Goal: Book appointment/travel/reservation

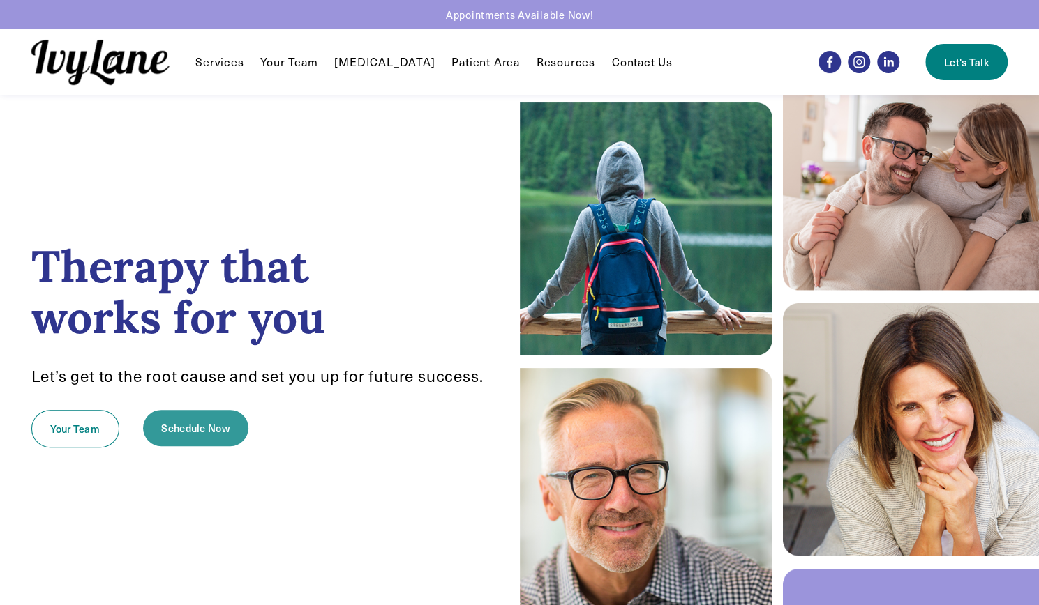
click at [206, 419] on link "Schedule Now" at bounding box center [195, 428] width 105 height 36
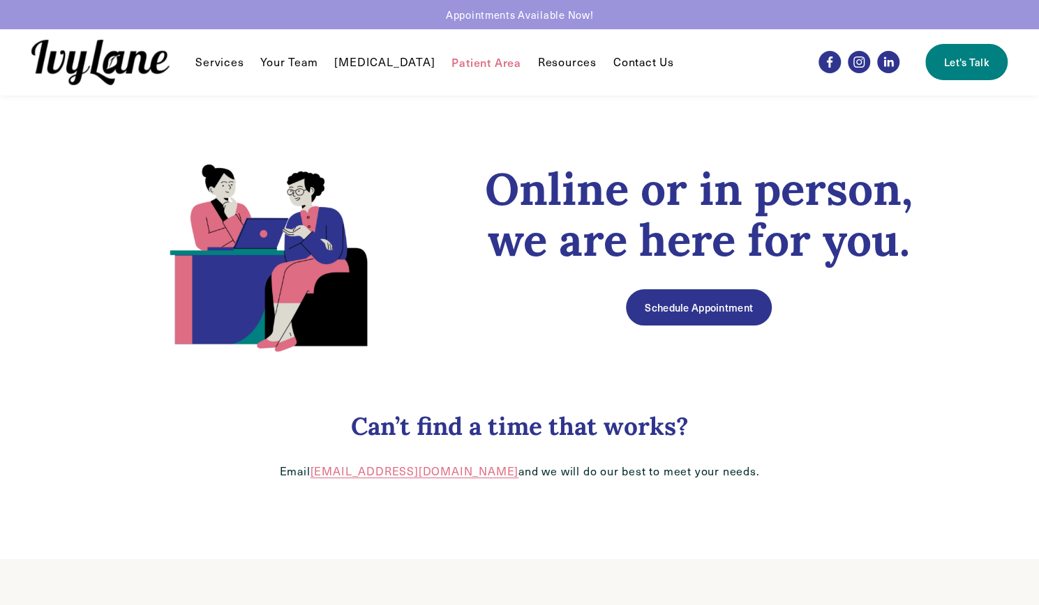
click at [702, 306] on link "Schedule Appointment" at bounding box center [698, 307] width 145 height 36
click at [693, 310] on link "Schedule Appointment" at bounding box center [698, 307] width 145 height 36
click at [677, 317] on link "Schedule Appointment" at bounding box center [698, 307] width 145 height 36
